Goal: Find specific page/section: Find specific page/section

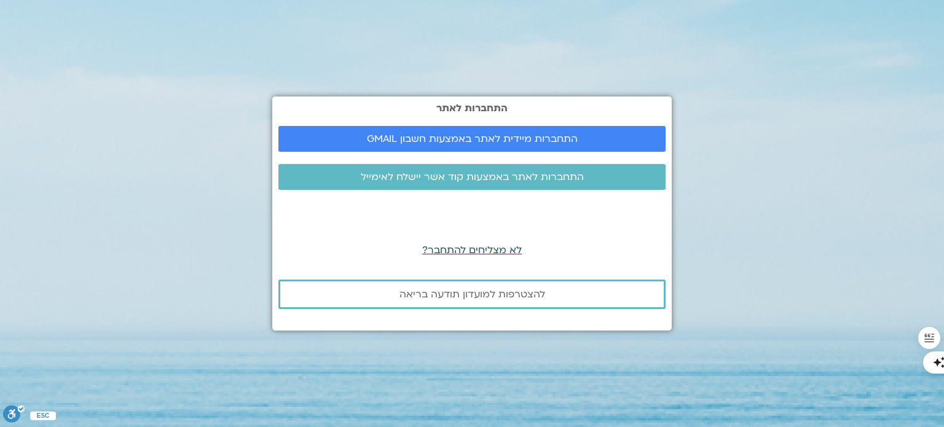
click at [451, 250] on span "לא מצליחים להתחבר?" at bounding box center [472, 250] width 100 height 14
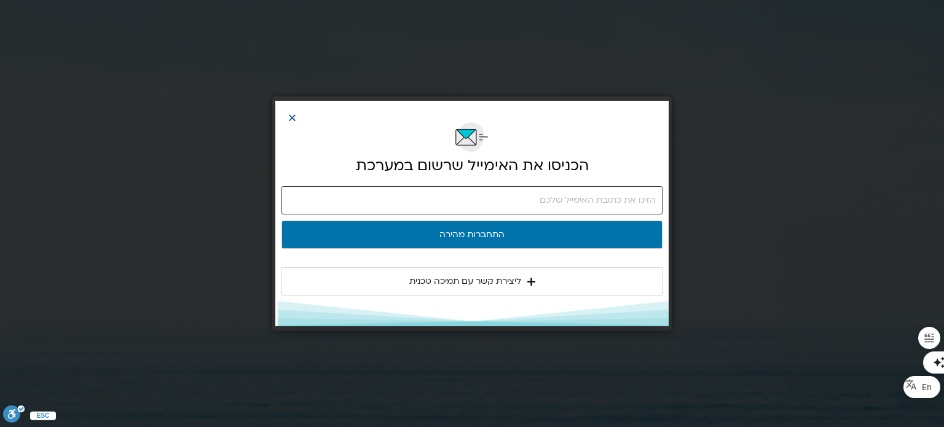
click at [460, 208] on input "email" at bounding box center [471, 200] width 381 height 28
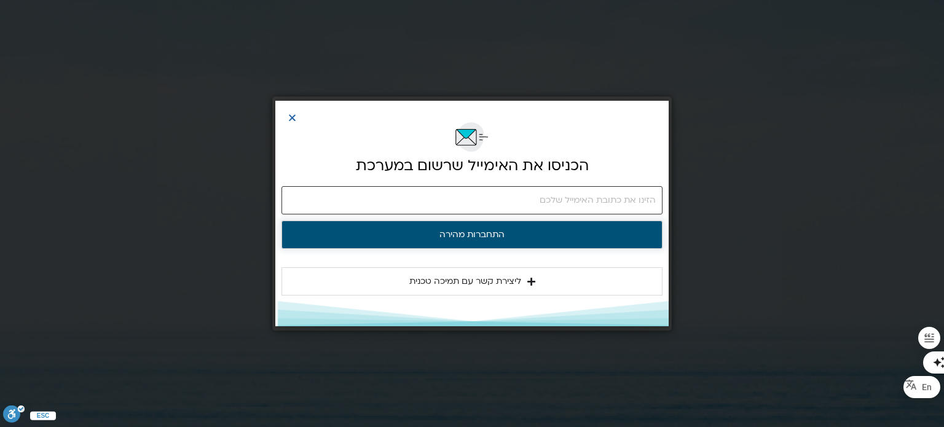
type input "relocate4you@gmail.com"
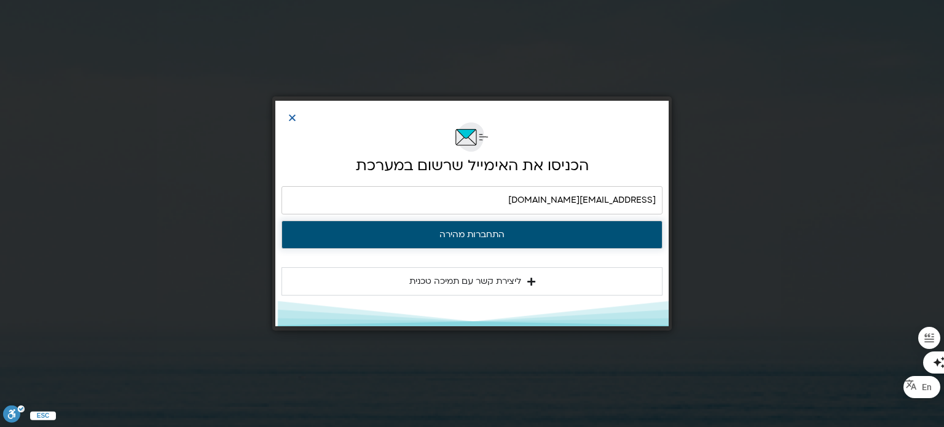
click at [459, 236] on button "התחברות מהירה" at bounding box center [471, 235] width 381 height 28
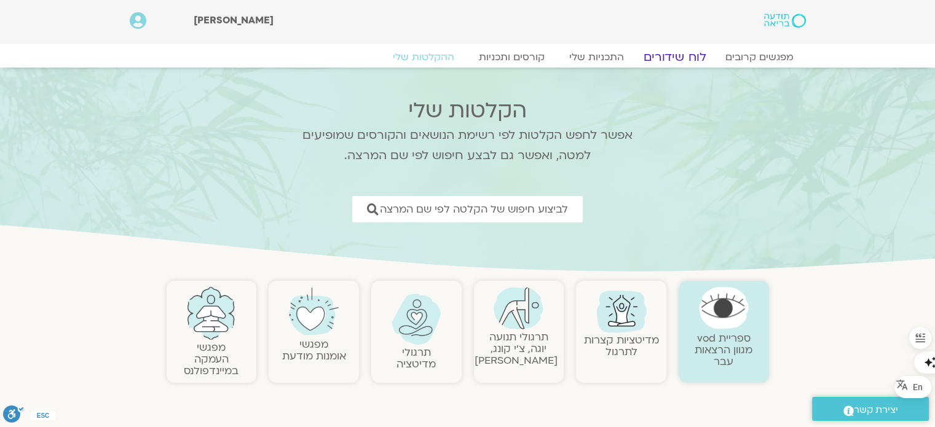
click at [679, 56] on link "לוח שידורים" at bounding box center [674, 57] width 92 height 15
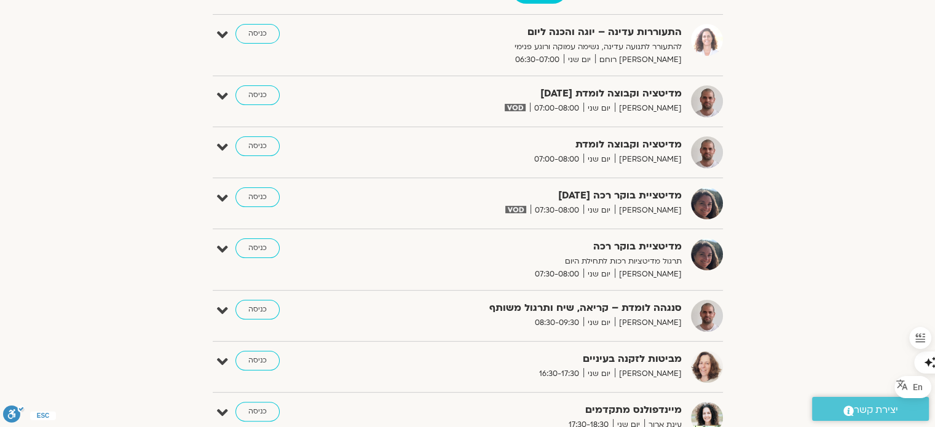
scroll to position [369, 0]
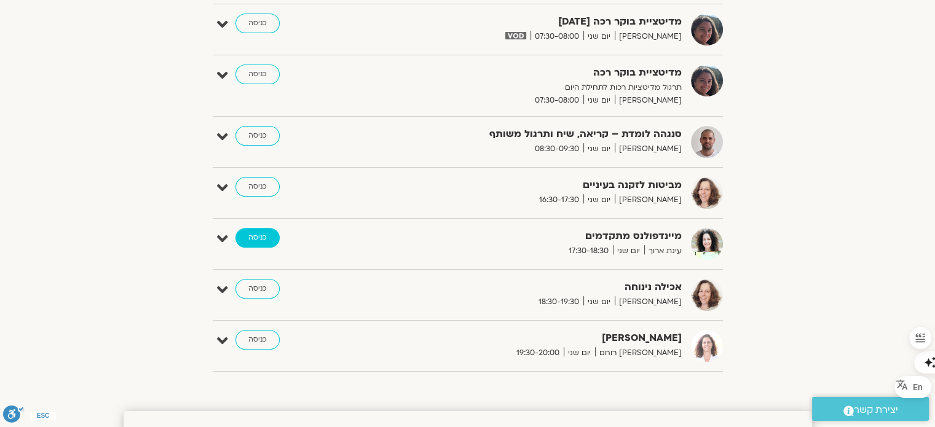
click at [259, 240] on link "כניסה" at bounding box center [257, 238] width 44 height 20
